Goal: Find specific page/section: Find specific page/section

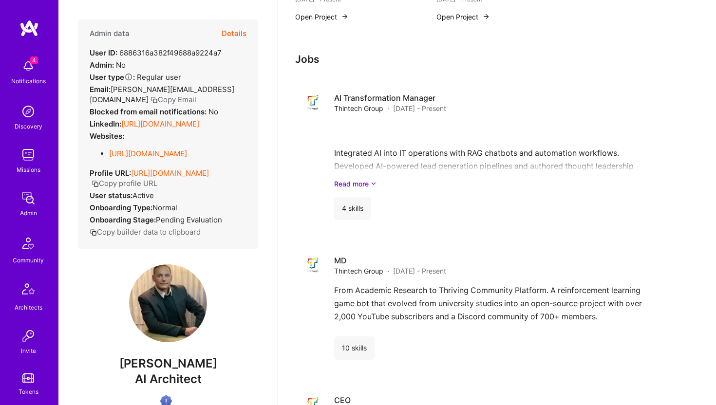
scroll to position [216, 0]
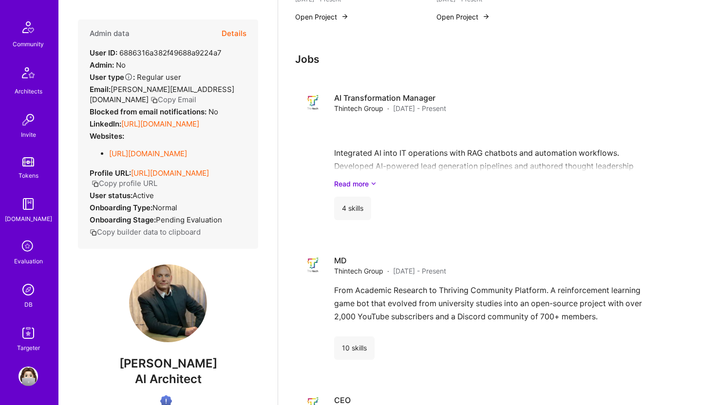
click at [27, 287] on img at bounding box center [28, 289] width 19 height 19
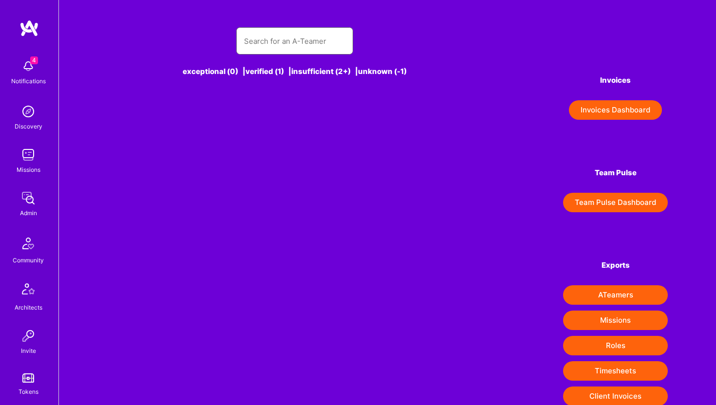
click at [285, 36] on input "text" at bounding box center [294, 41] width 101 height 25
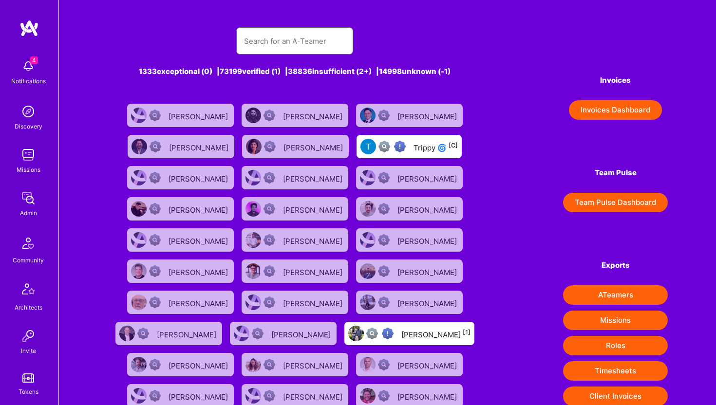
paste input "https://buildteams.slack.com/archives/C08AZ68EH5H/p1756930324187039"
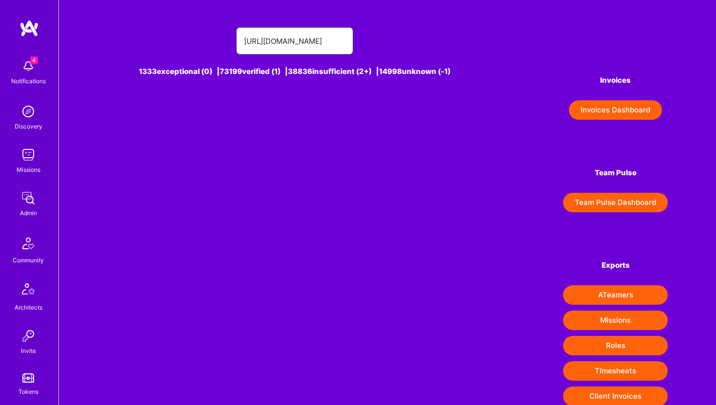
click at [281, 40] on input "https://buildteams.slack.com/archives/C08AZ68EH5H/p1756930324187039" at bounding box center [294, 41] width 101 height 25
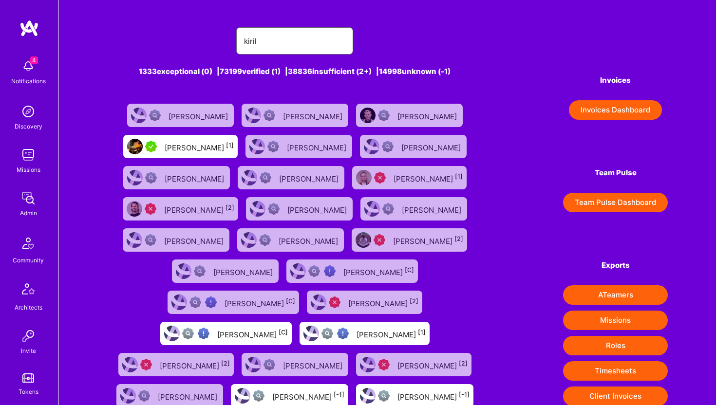
type input "Kiril Ralinovski"
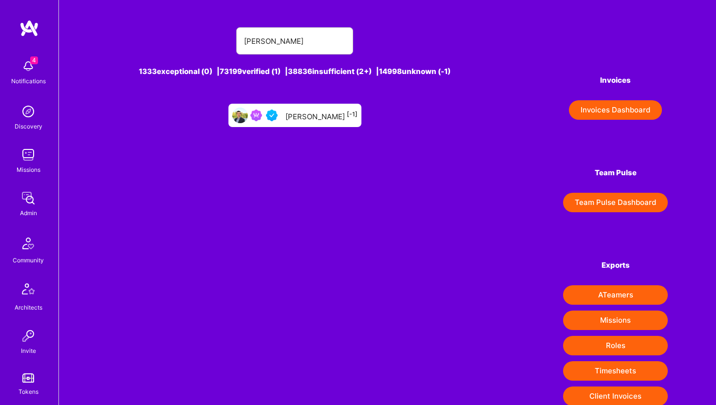
click at [323, 123] on div "Kiril Ralinovski [-1]" at bounding box center [294, 115] width 133 height 23
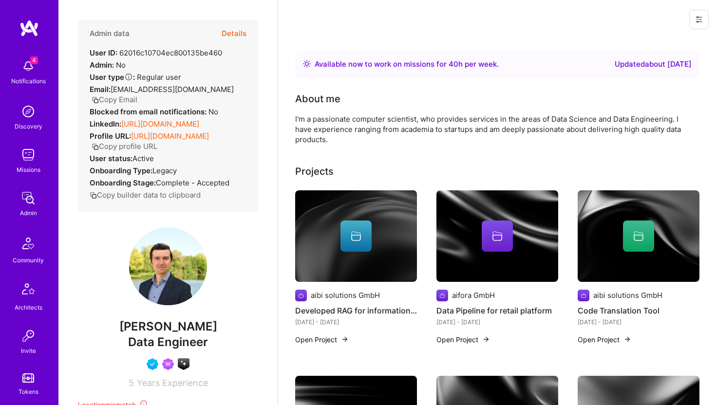
click at [233, 35] on button "Details" at bounding box center [234, 33] width 25 height 28
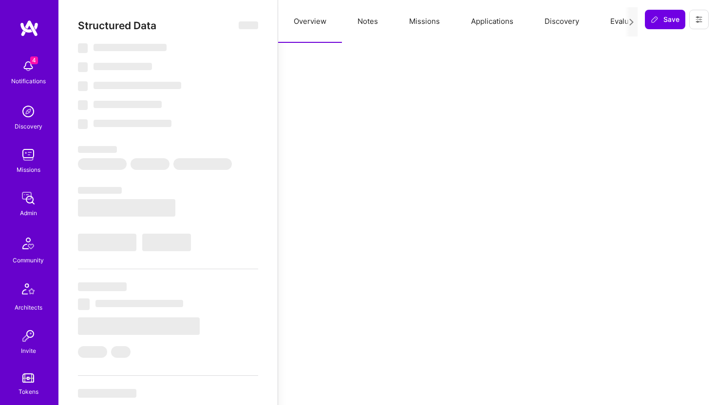
click at [499, 27] on button "Applications" at bounding box center [492, 21] width 74 height 43
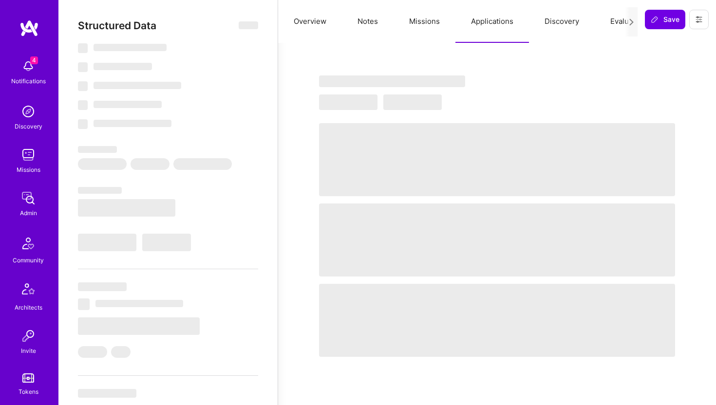
click at [436, 20] on button "Missions" at bounding box center [424, 21] width 62 height 43
select select "Right Now"
select select "4"
select select "7"
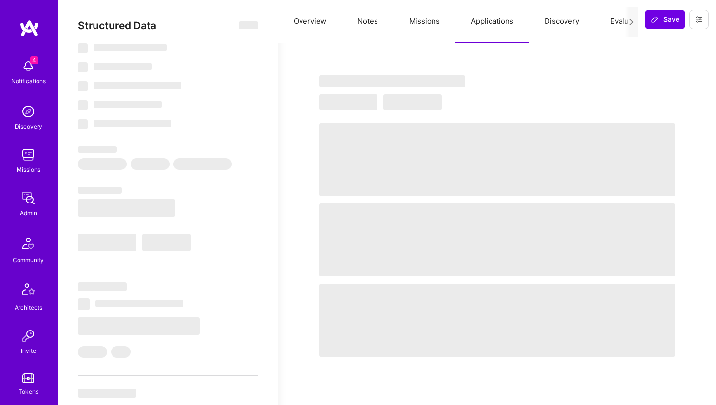
select select "7"
select select "DE"
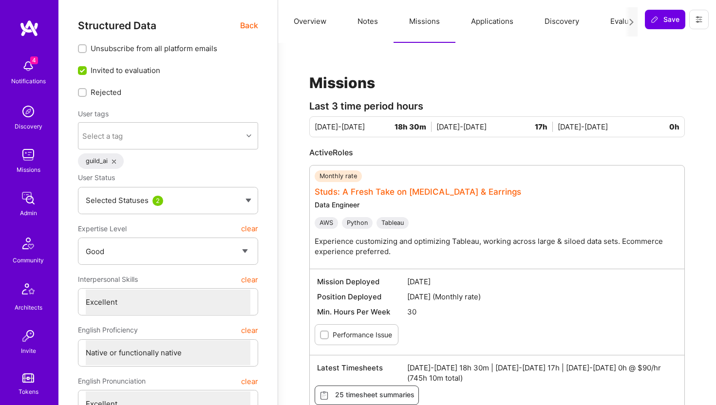
click at [425, 193] on link "Studs: A Fresh Take on Ear Piercing & Earrings" at bounding box center [418, 192] width 206 height 10
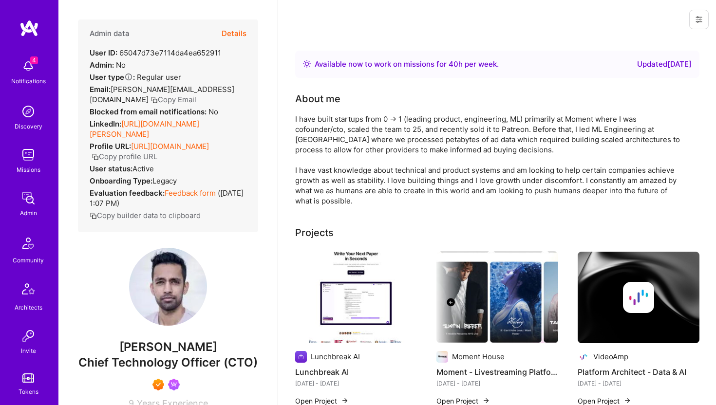
click at [701, 18] on icon at bounding box center [699, 20] width 8 height 8
click at [255, 30] on div "Admin data Details User ID: 65047d73e7114da4ea652911 Admin: No User type Regula…" at bounding box center [168, 125] width 180 height 213
click at [226, 30] on button "Details" at bounding box center [234, 33] width 25 height 28
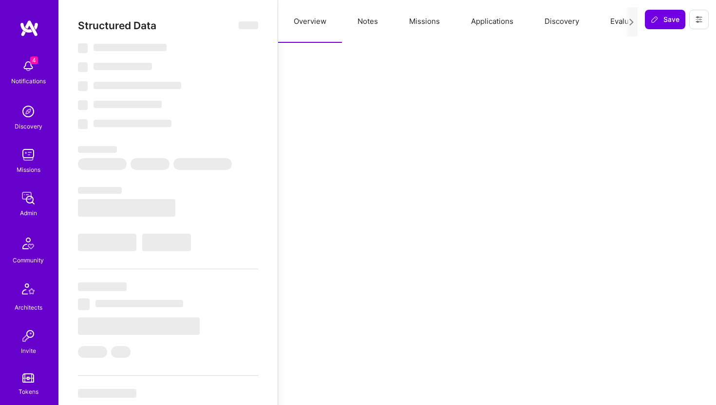
click at [497, 27] on button "Applications" at bounding box center [492, 21] width 74 height 43
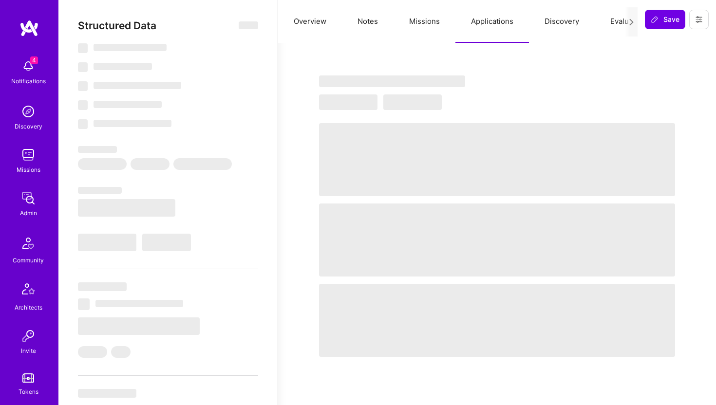
select select "Right Now"
select select "7"
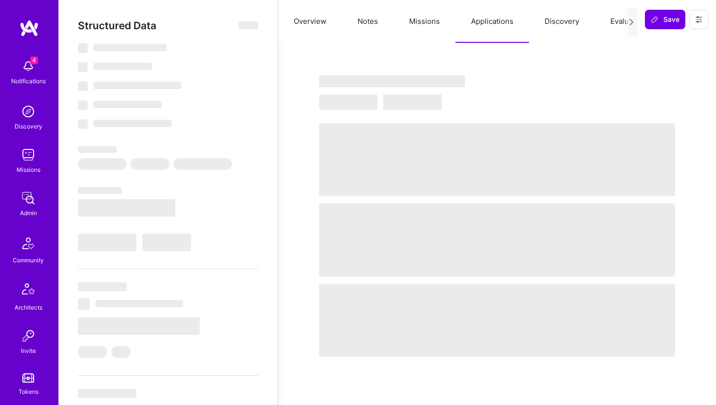
select select "US"
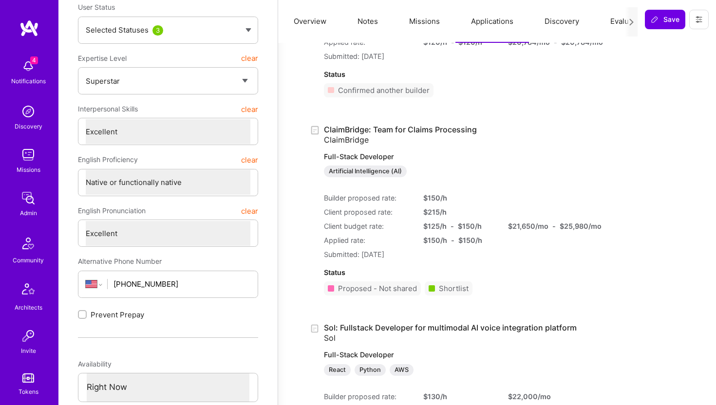
scroll to position [159, 0]
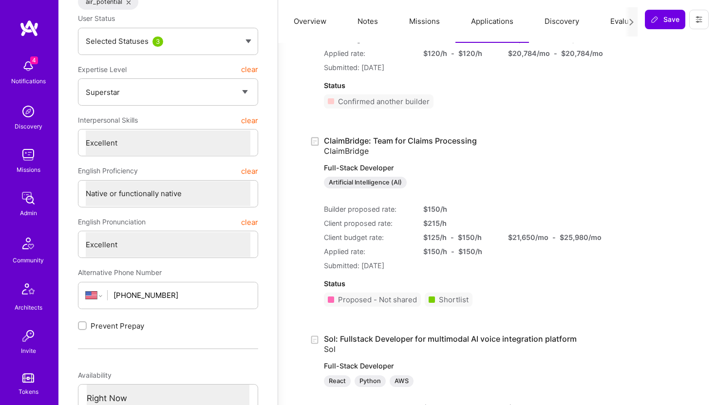
click at [448, 140] on link "ClaimBridge: Team for Claims Processing ClaimBridge Full-Stack Developer Artifi…" at bounding box center [452, 162] width 257 height 53
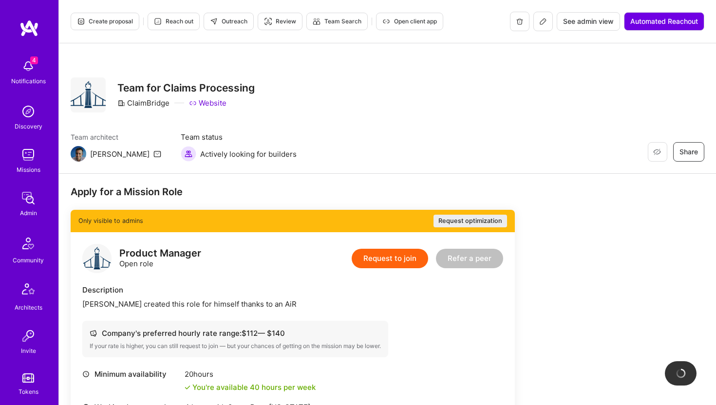
click at [117, 22] on span "Create proposal" at bounding box center [105, 21] width 56 height 9
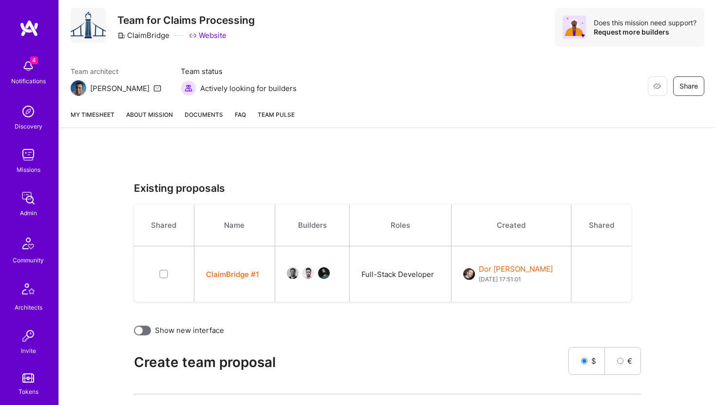
scroll to position [72, 0]
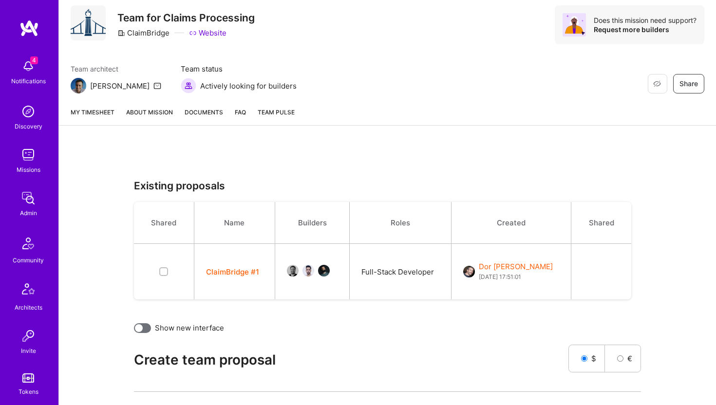
click at [27, 201] on img at bounding box center [28, 197] width 19 height 19
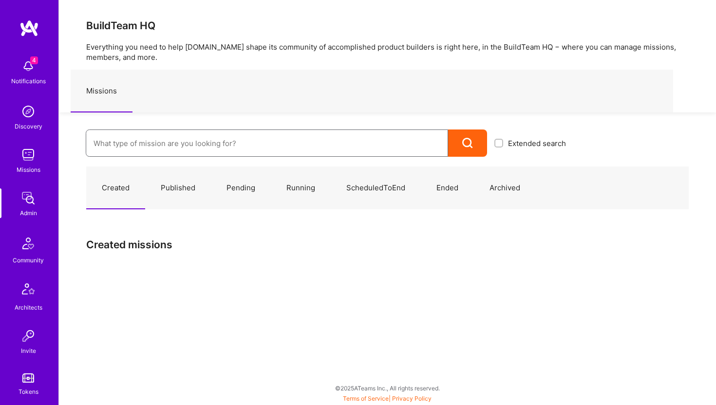
click at [131, 145] on input at bounding box center [266, 143] width 347 height 25
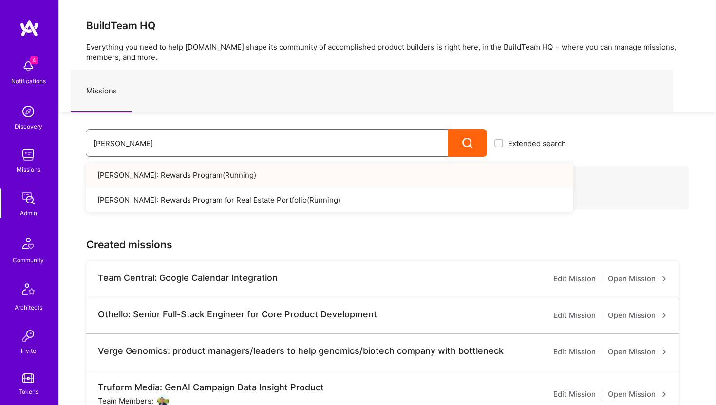
type input "[PERSON_NAME]"
click at [148, 178] on link "[PERSON_NAME]: Rewards Program ( Running )" at bounding box center [329, 175] width 487 height 25
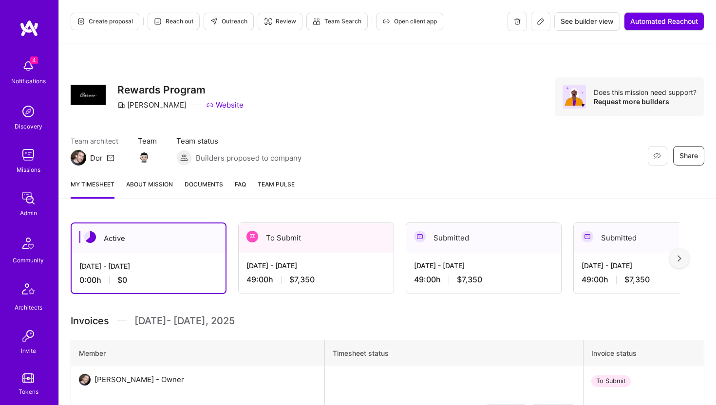
click at [405, 21] on span "Open client app" at bounding box center [409, 21] width 55 height 9
click at [22, 198] on img at bounding box center [28, 197] width 19 height 19
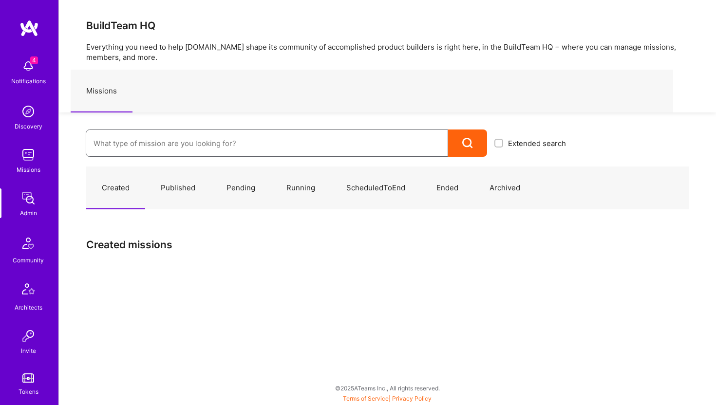
click at [107, 148] on input at bounding box center [266, 143] width 347 height 25
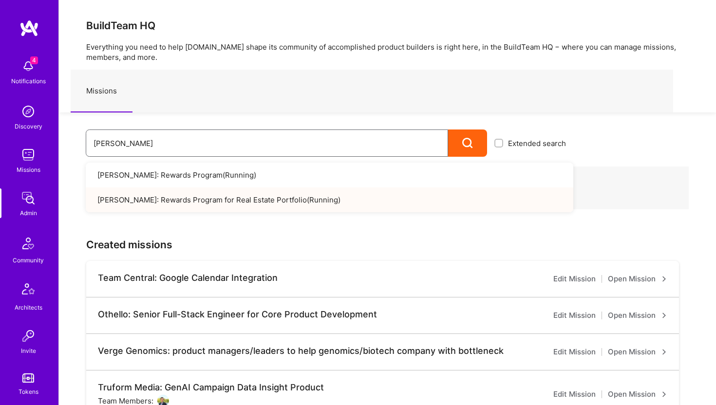
type input "caruso"
click at [176, 203] on link "Caruso: Rewards Program for Real Estate Portfolio ( Running )" at bounding box center [329, 199] width 487 height 25
click at [231, 196] on link "Caruso: Rewards Program for Real Estate Portfolio ( Running )" at bounding box center [329, 199] width 487 height 25
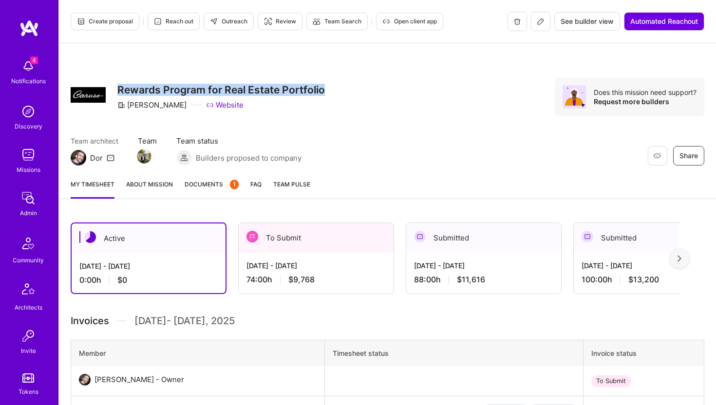
drag, startPoint x: 119, startPoint y: 89, endPoint x: 340, endPoint y: 86, distance: 221.6
click at [340, 86] on div "Restore Not Interested Share Rewards Program for Real Estate Portfolio [PERSON_…" at bounding box center [388, 96] width 634 height 39
copy h3 "Rewards Program for Real Estate Portfolio"
